Goal: Transaction & Acquisition: Purchase product/service

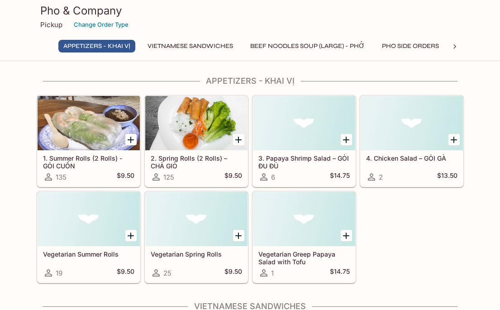
scroll to position [22, 0]
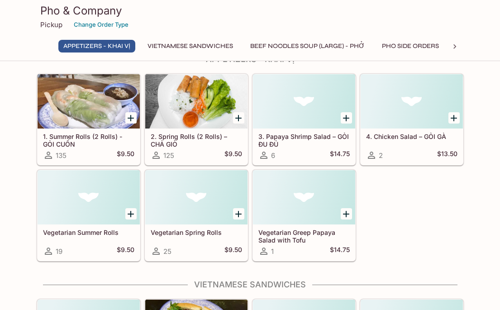
click at [134, 115] on icon "Add 1. Summer Rolls (2 Rolls) - GỎI CUỐN" at bounding box center [130, 118] width 11 height 11
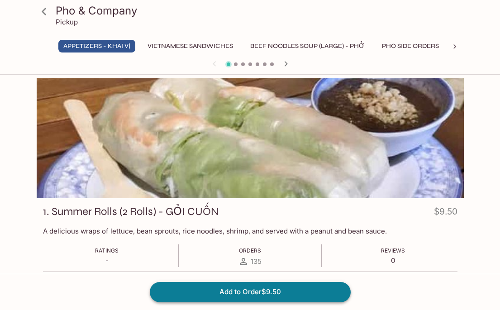
click at [309, 294] on button "Add to Order $9.50" at bounding box center [250, 292] width 201 height 20
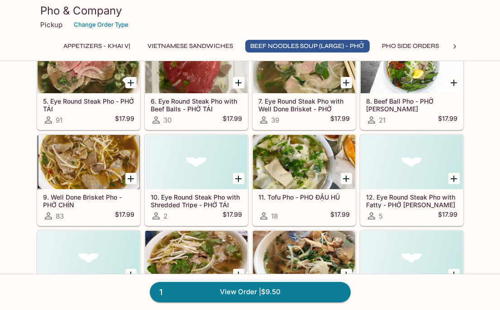
scroll to position [470, 0]
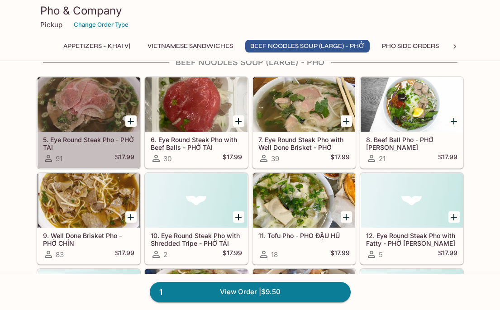
click at [94, 95] on div at bounding box center [89, 104] width 102 height 54
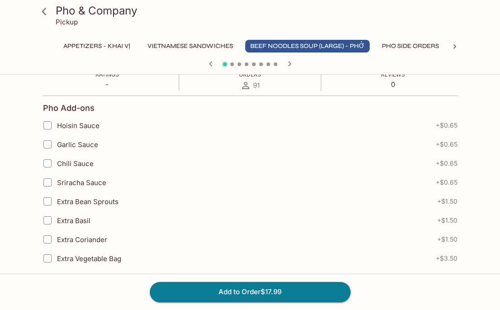
scroll to position [168, 0]
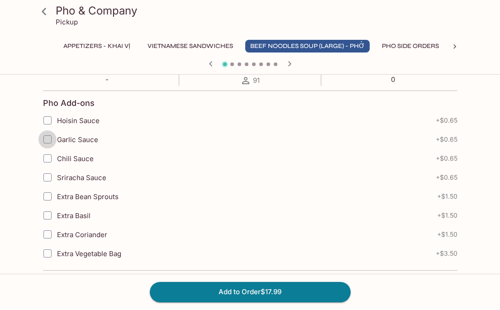
click at [48, 141] on input "Garlic Sauce" at bounding box center [47, 139] width 18 height 18
checkbox input "true"
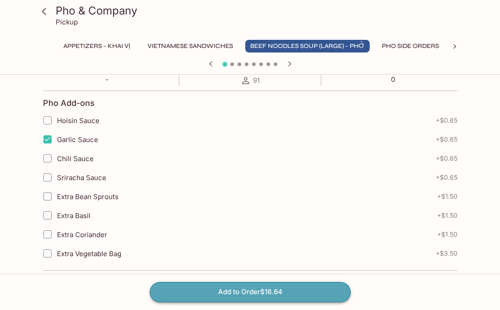
click at [293, 294] on button "Add to Order $18.64" at bounding box center [250, 292] width 201 height 20
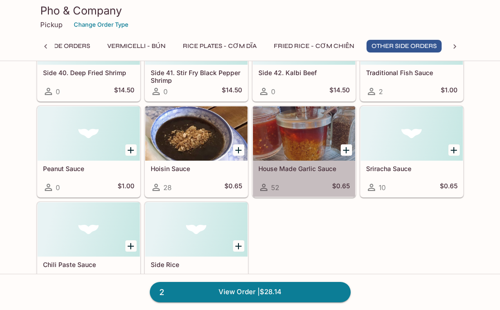
click at [287, 134] on div at bounding box center [304, 133] width 102 height 54
